Goal: Task Accomplishment & Management: Complete application form

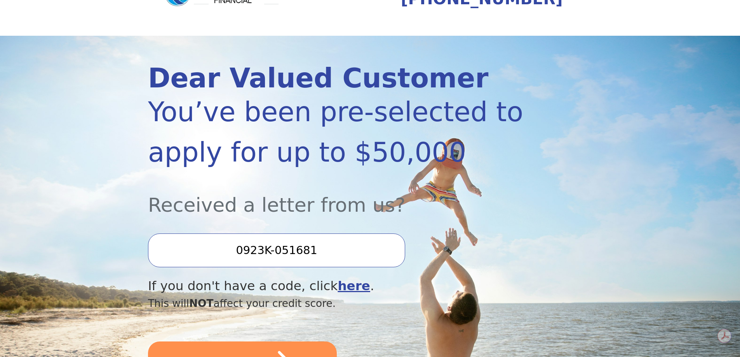
scroll to position [116, 0]
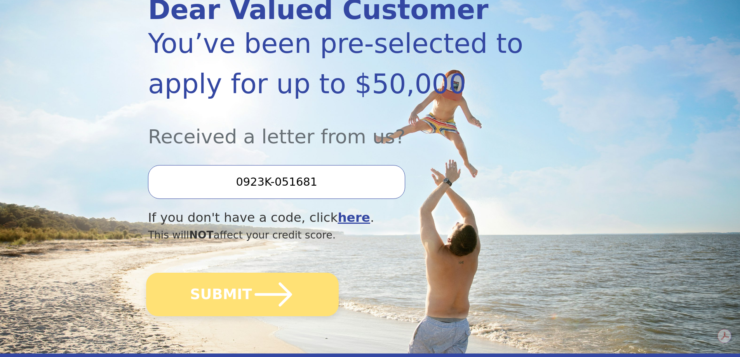
click at [264, 305] on icon "submit" at bounding box center [273, 294] width 43 height 43
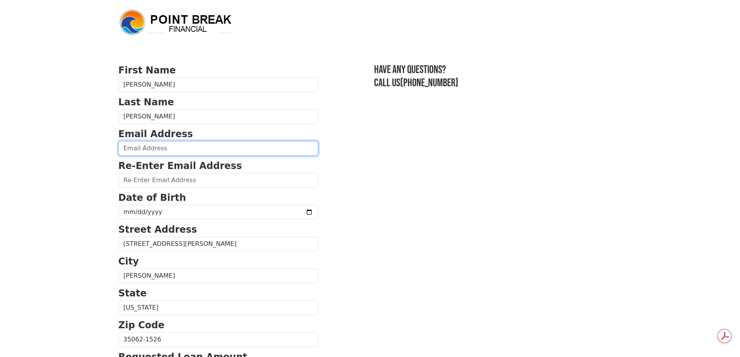
click at [160, 149] on input "email" at bounding box center [218, 148] width 200 height 15
type input "ndyer4@gmail.com"
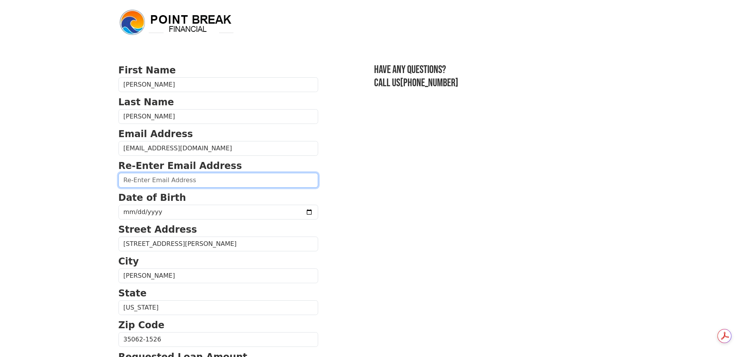
click at [167, 181] on input "email" at bounding box center [218, 180] width 200 height 15
type input "ndyer4@gmail.com"
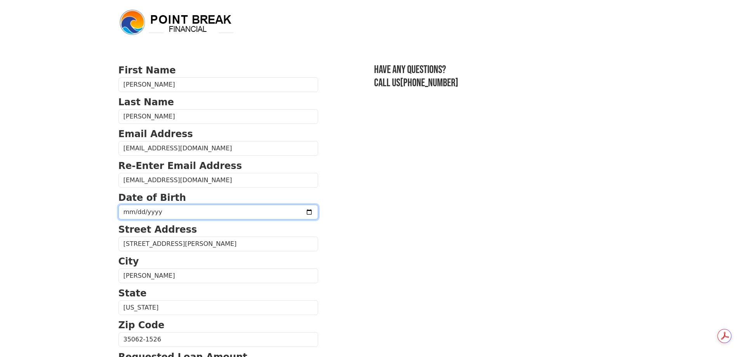
click at [150, 209] on input "date" at bounding box center [218, 212] width 200 height 15
click at [130, 211] on input "date" at bounding box center [218, 212] width 200 height 15
type input "1981-01-11"
click at [247, 287] on p "State" at bounding box center [218, 293] width 200 height 14
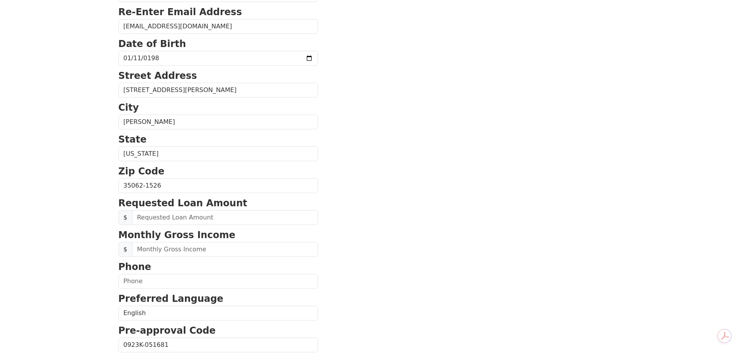
scroll to position [155, 0]
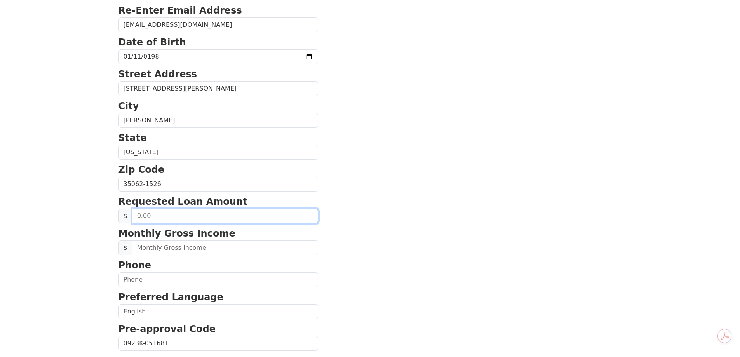
click at [156, 214] on input "text" at bounding box center [225, 216] width 186 height 15
type input "4.00"
type input "50,000.00"
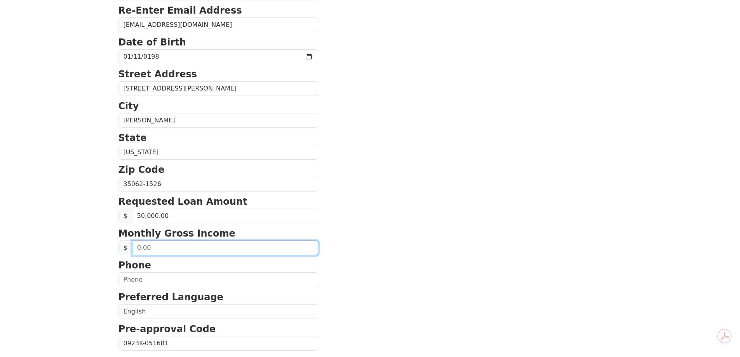
click at [236, 248] on input "text" at bounding box center [225, 247] width 186 height 15
type input "15,736.00"
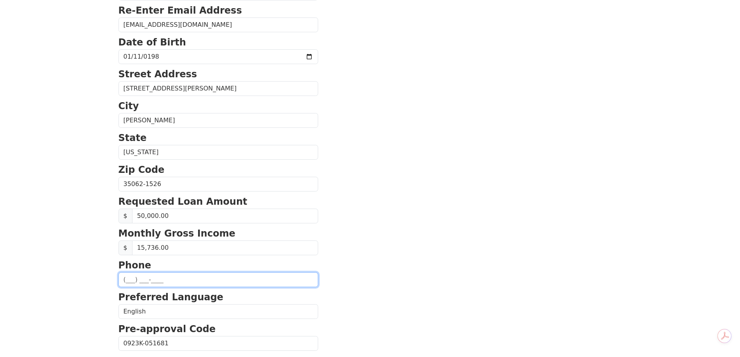
click at [223, 280] on input "text" at bounding box center [218, 279] width 200 height 15
type input "(205) 706-6470"
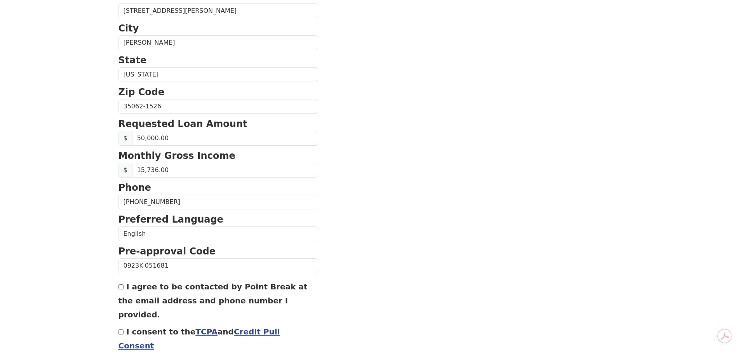
click at [122, 288] on input "I agree to be contacted by Point Break at the email address and phone number I …" at bounding box center [120, 286] width 5 height 5
checkbox input "true"
click at [122, 329] on input "I consent to the TCPA and Credit Pull Consent" at bounding box center [120, 331] width 5 height 5
checkbox input "true"
